Goal: Navigation & Orientation: Find specific page/section

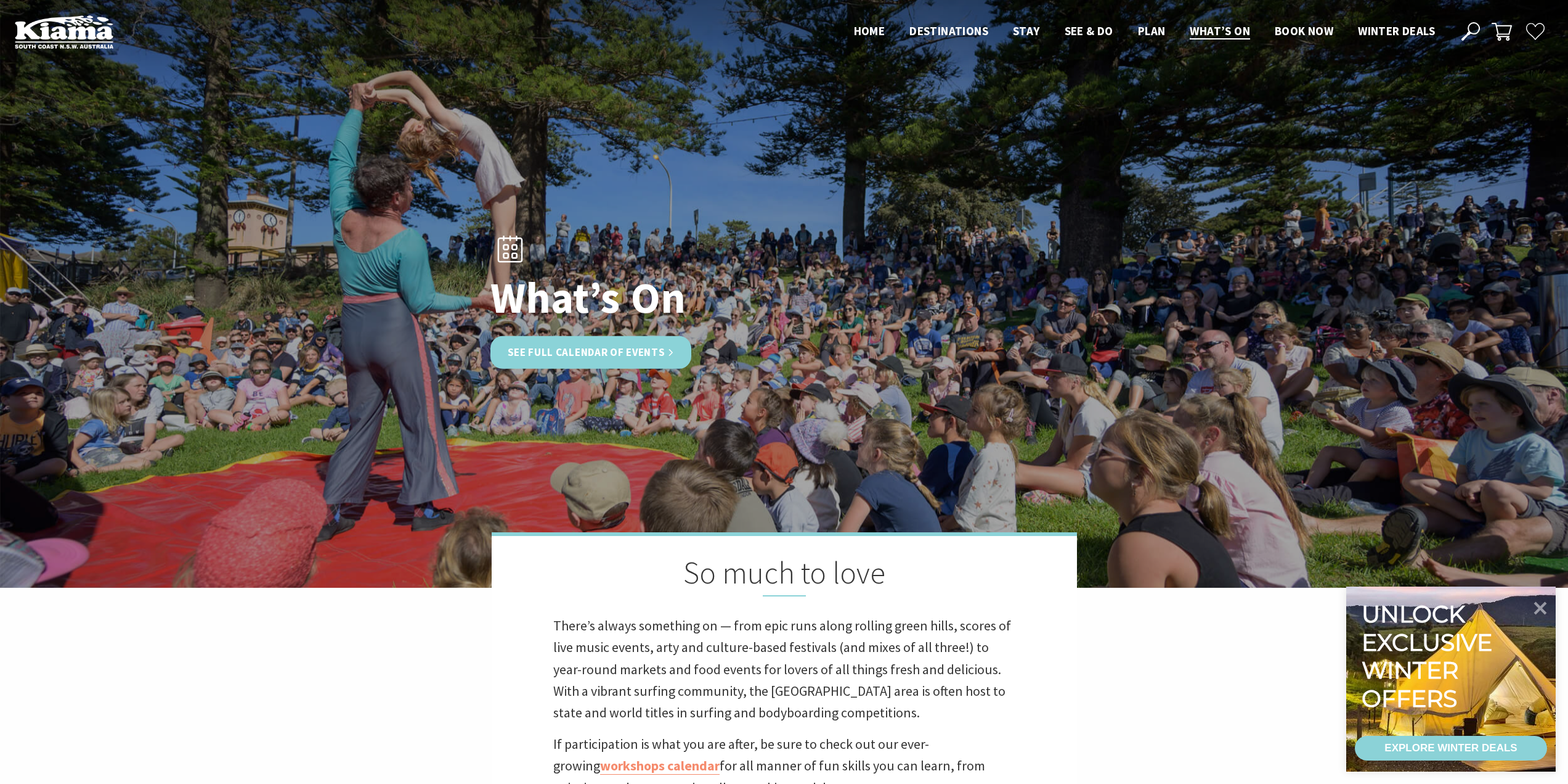
click at [634, 355] on link "See Full Calendar of Events" at bounding box center [591, 353] width 201 height 33
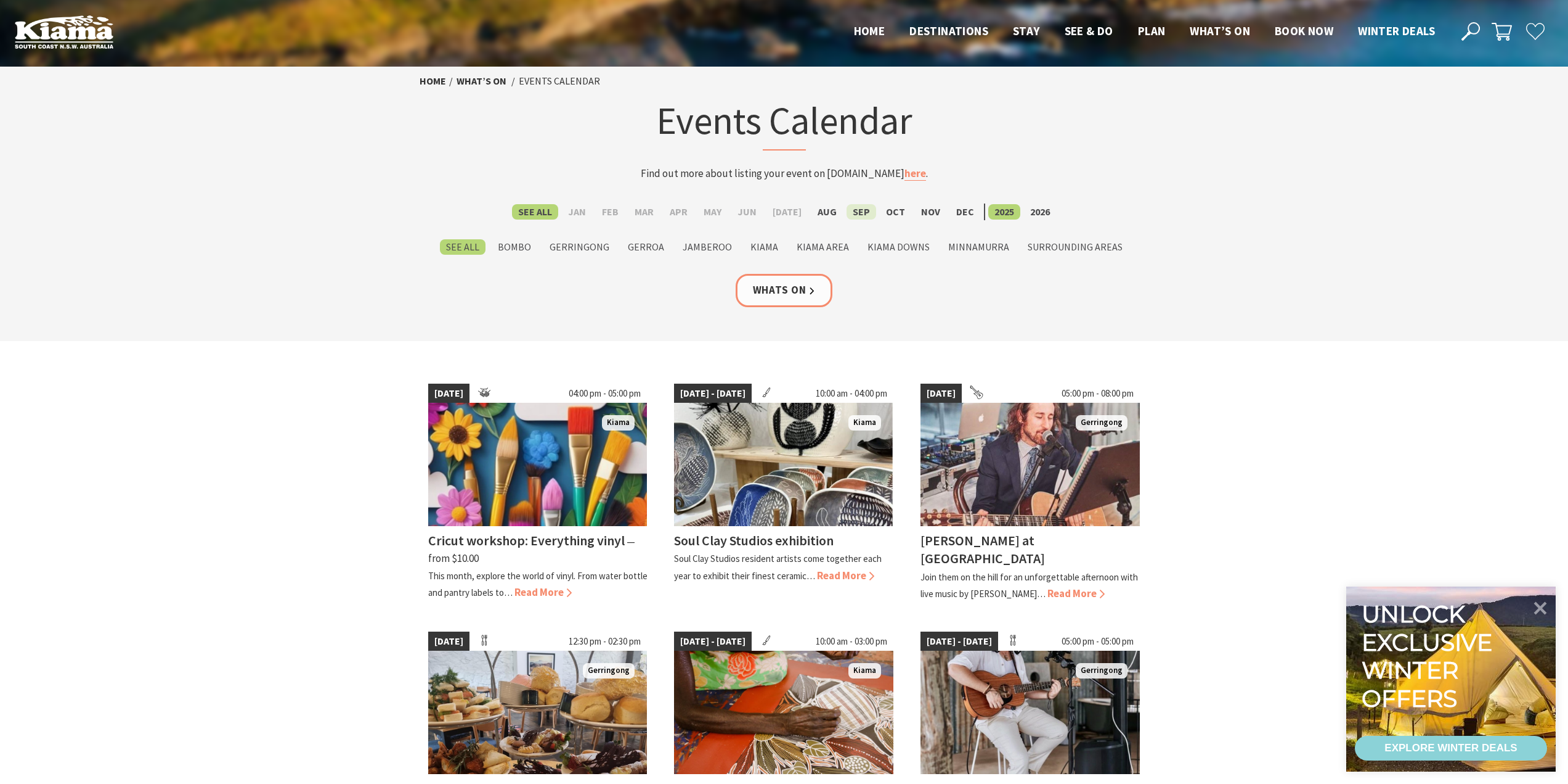
click at [853, 209] on label "Sep" at bounding box center [861, 212] width 29 height 16
click at [0, 0] on input "Sep" at bounding box center [0, 0] width 0 height 0
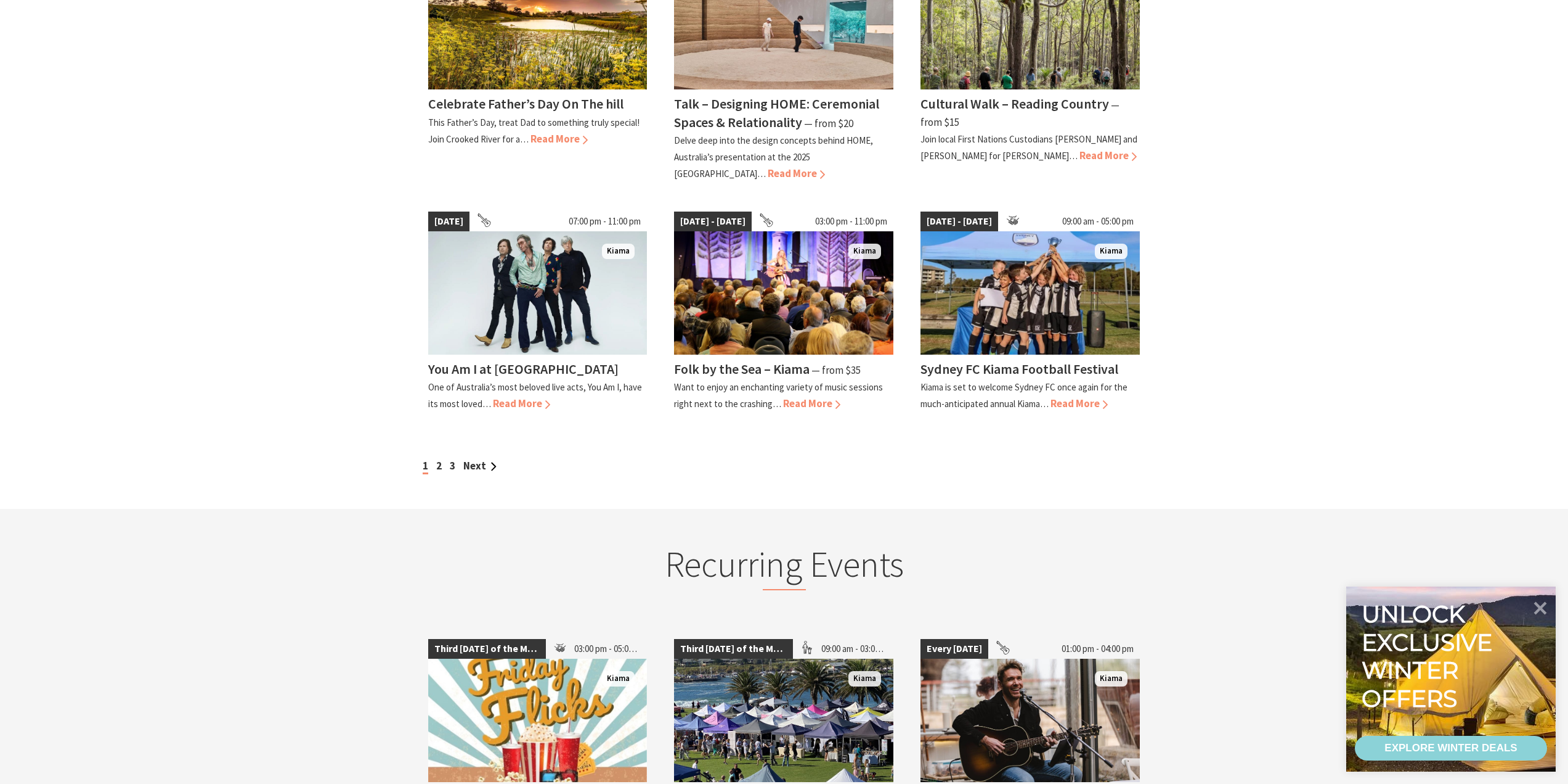
scroll to position [985, 0]
click at [476, 458] on link "Next" at bounding box center [480, 464] width 33 height 14
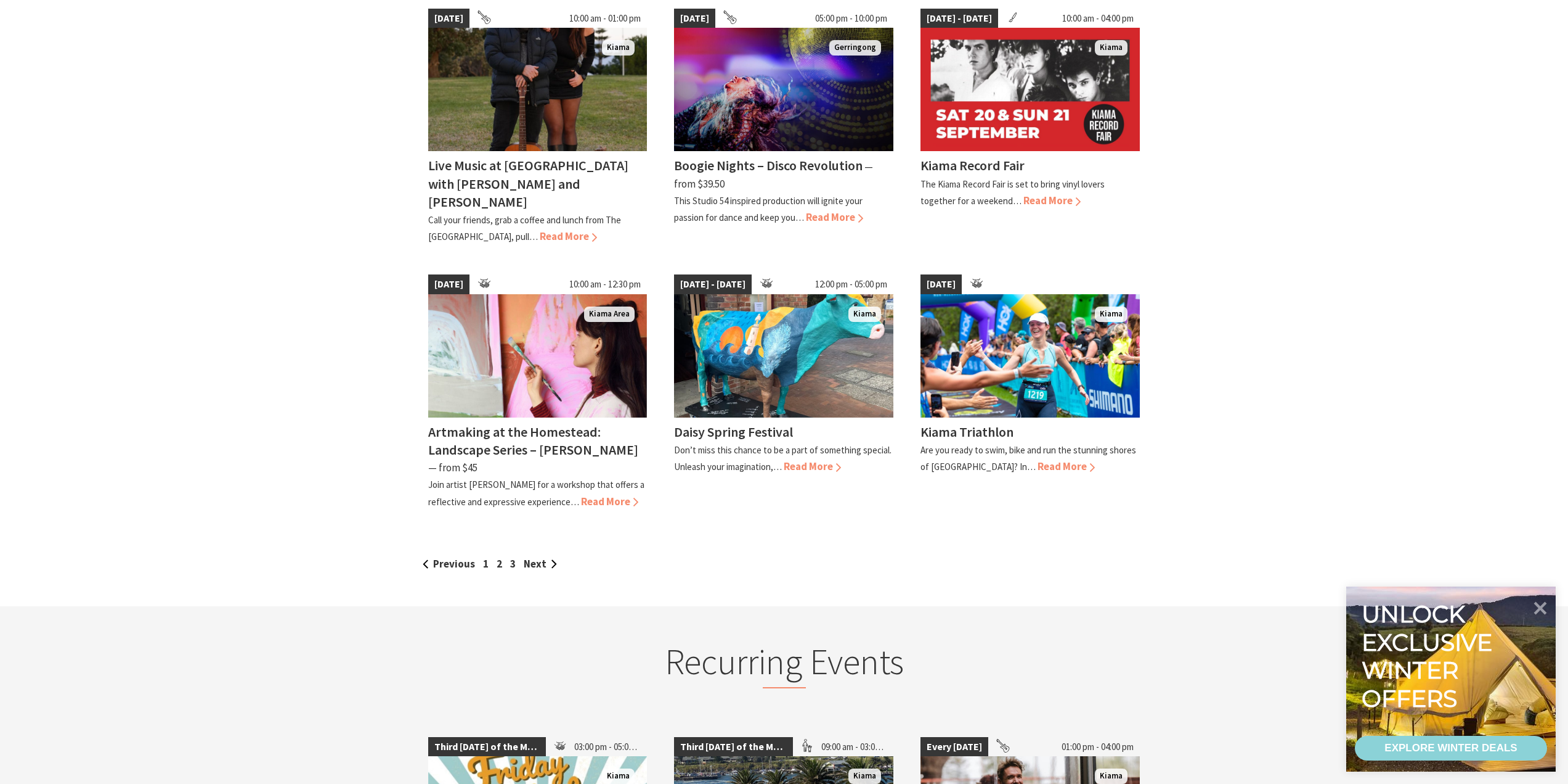
scroll to position [925, 0]
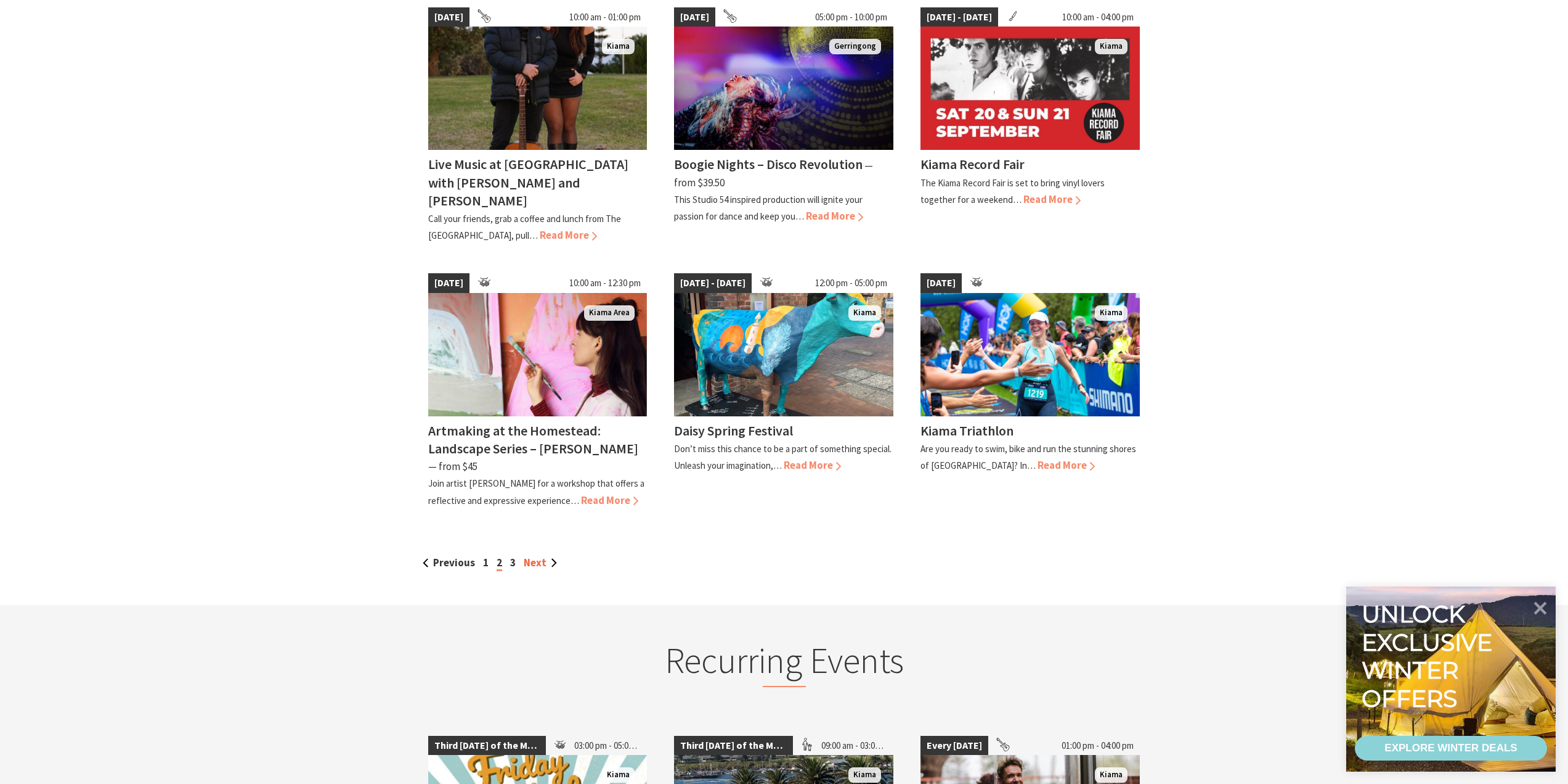
click at [543, 555] on link "Next" at bounding box center [540, 561] width 33 height 14
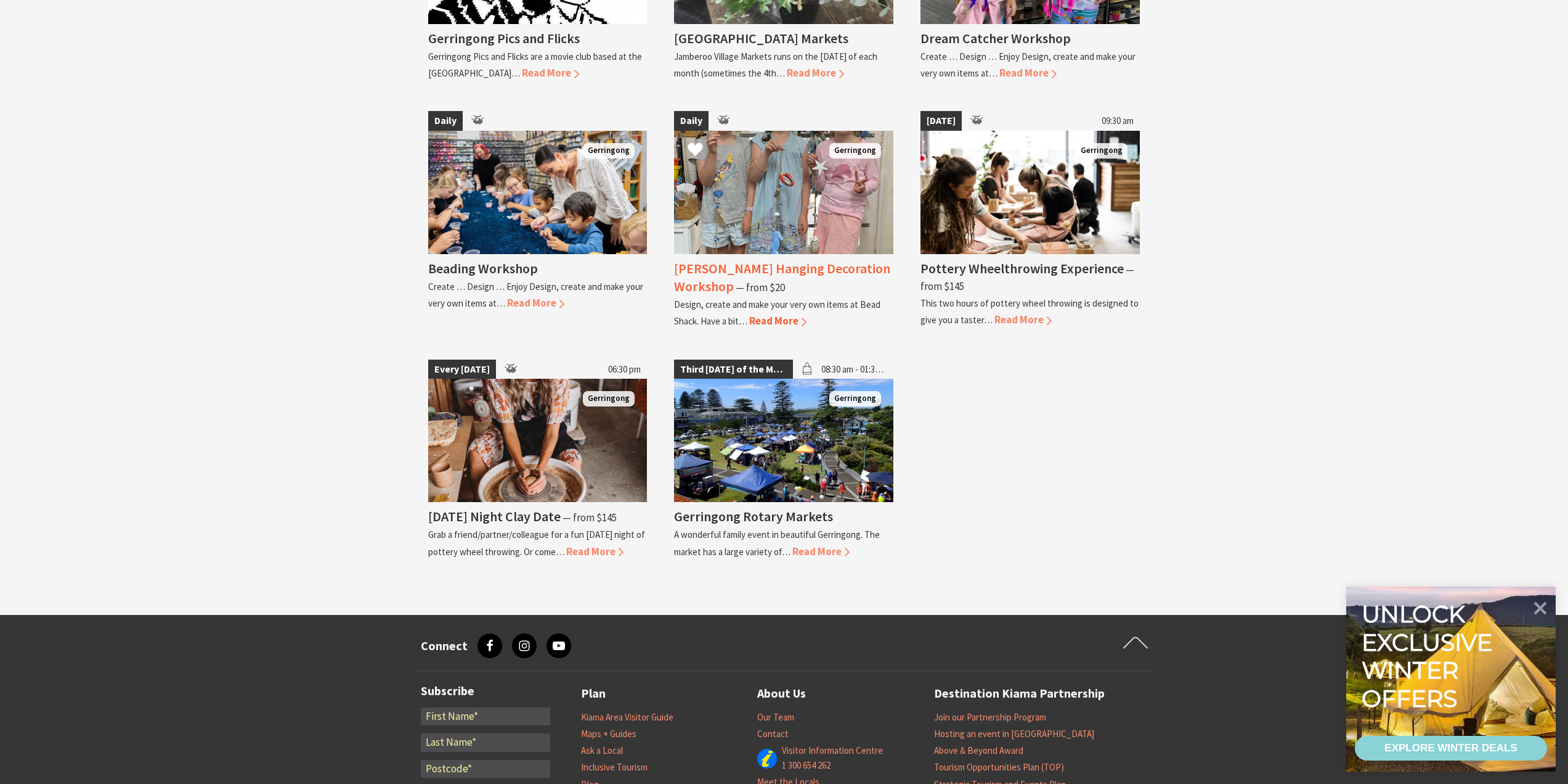
scroll to position [1726, 0]
